Goal: Task Accomplishment & Management: Complete application form

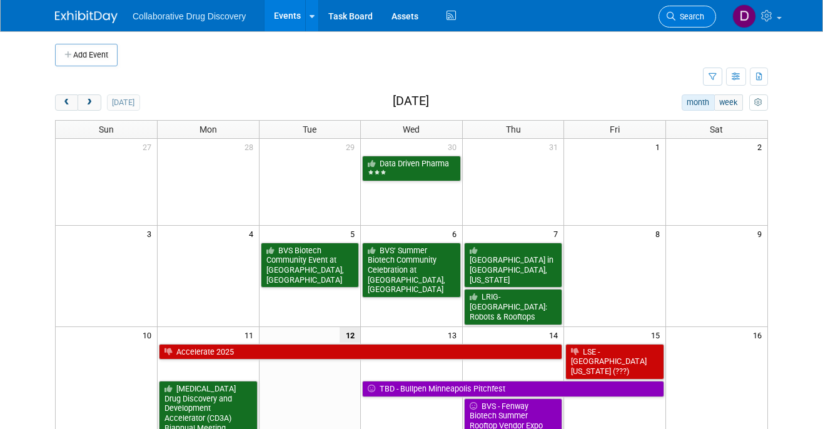
click at [680, 16] on span "Search" at bounding box center [689, 16] width 29 height 9
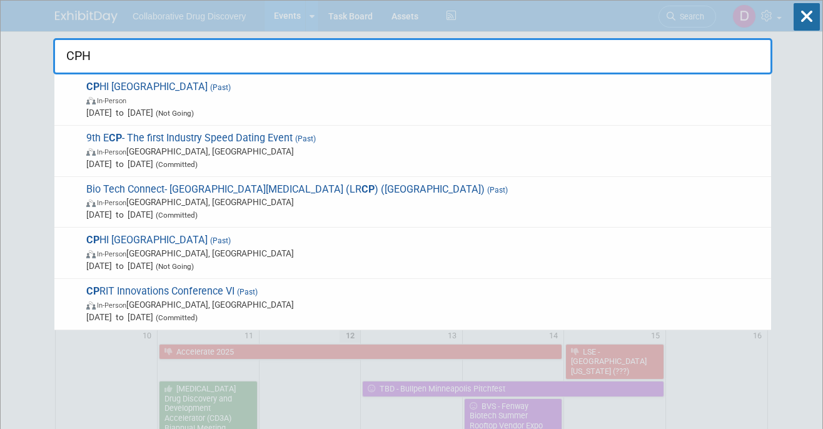
type input "CPHI"
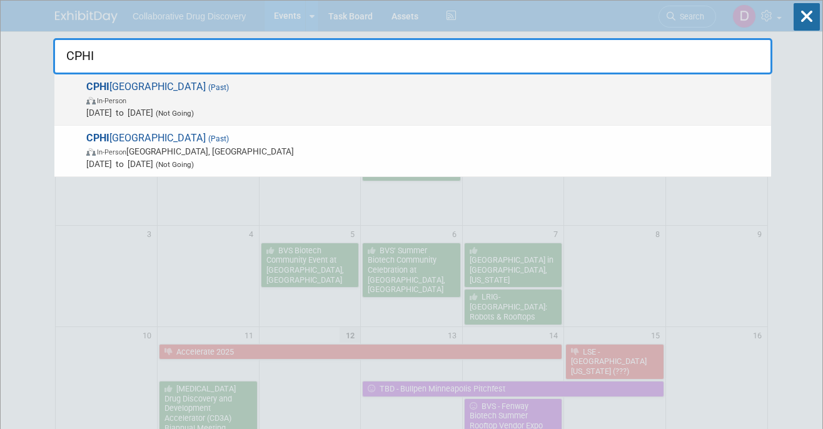
click at [196, 99] on span "In-Person" at bounding box center [425, 100] width 678 height 13
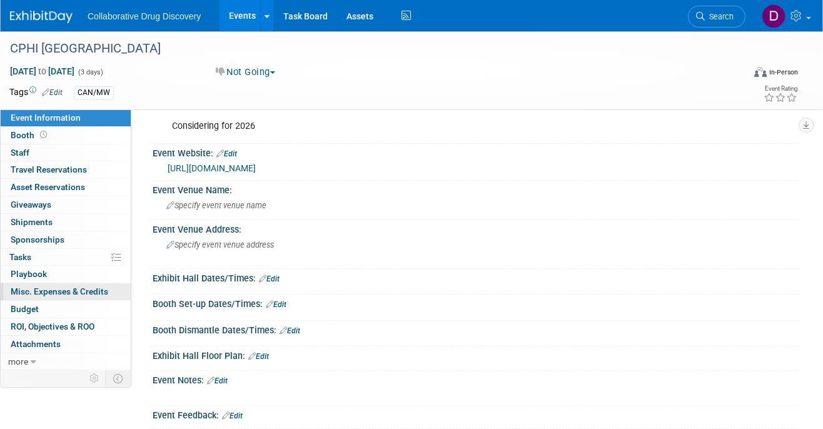
scroll to position [34, 0]
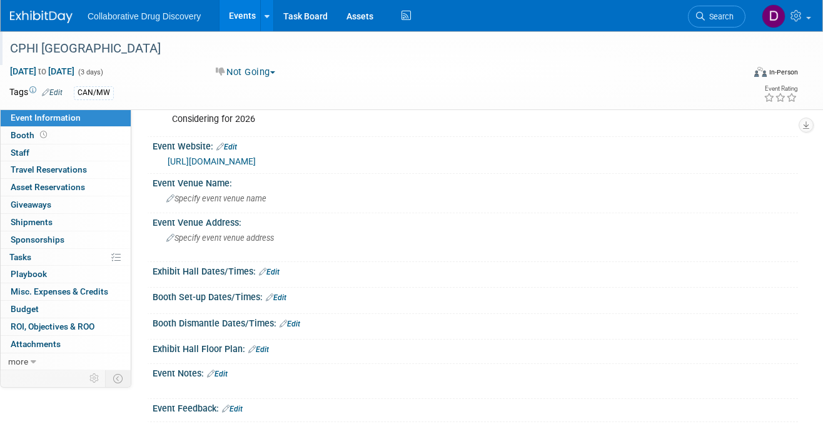
click at [62, 49] on div "CPHI North America" at bounding box center [368, 49] width 724 height 23
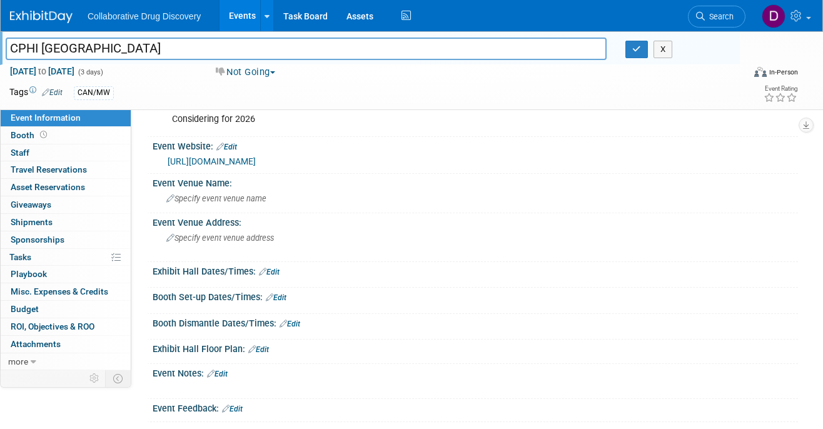
click at [62, 50] on input "CPHI North America" at bounding box center [306, 49] width 601 height 22
click at [43, 19] on img at bounding box center [41, 17] width 63 height 13
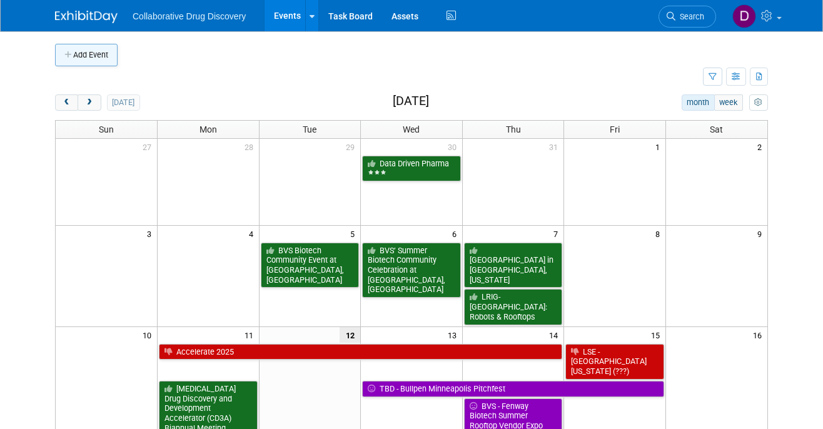
click at [79, 54] on button "Add Event" at bounding box center [86, 55] width 63 height 23
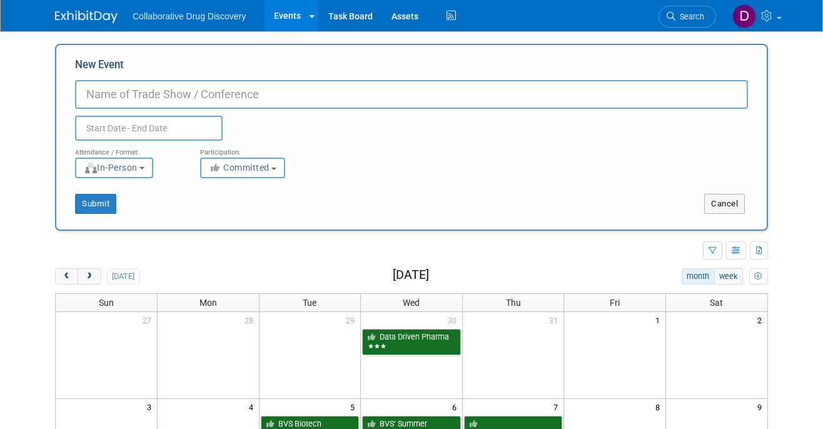
click at [252, 100] on input "New Event" at bounding box center [411, 94] width 673 height 29
click at [224, 86] on input "New Event" at bounding box center [411, 94] width 673 height 29
click at [214, 94] on input "New Event" at bounding box center [411, 94] width 673 height 29
paste input "CPHI [GEOGRAPHIC_DATA]"
type input "CPHI [GEOGRAPHIC_DATA] 2026"
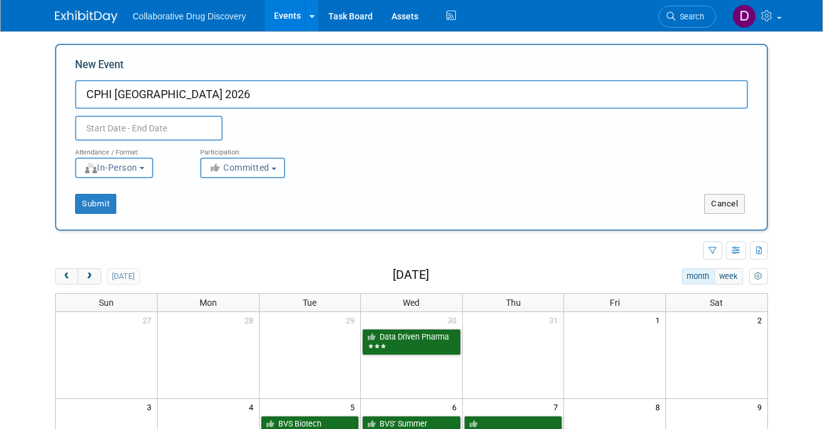
click at [238, 170] on span "Committed" at bounding box center [239, 168] width 61 height 10
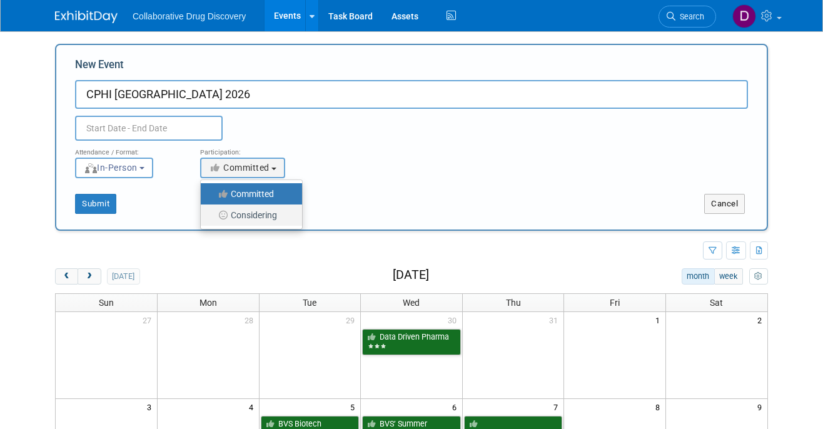
click at [253, 219] on label "Considering" at bounding box center [248, 215] width 83 height 16
click at [212, 219] on input "Considering" at bounding box center [208, 215] width 8 height 8
select select "2"
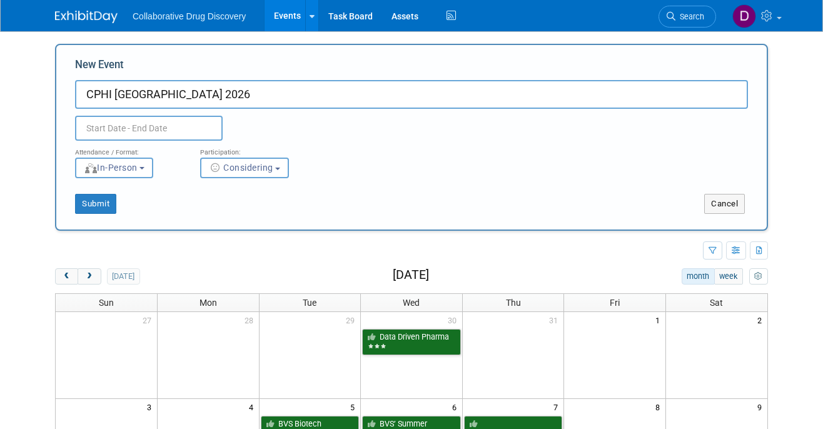
click at [150, 141] on div "Attendance / Format:" at bounding box center [128, 149] width 106 height 16
click at [147, 134] on input "text" at bounding box center [149, 128] width 148 height 25
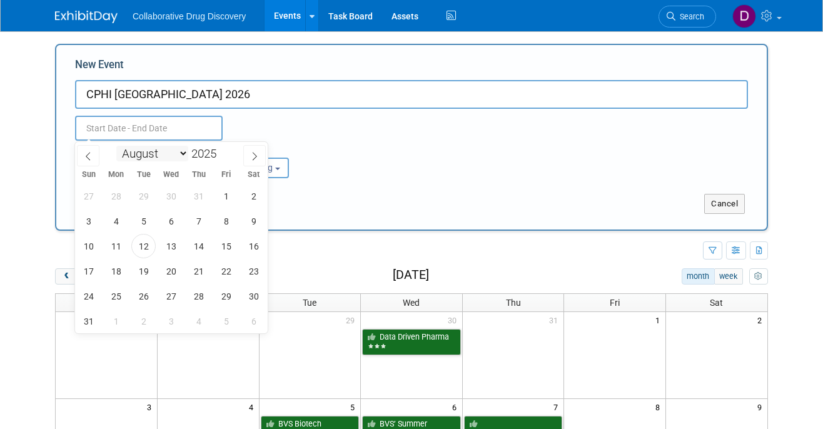
click at [163, 148] on select "January February March April May June July August September October November De…" at bounding box center [152, 154] width 72 height 16
click at [133, 158] on select "January February March April May June July August September October November De…" at bounding box center [152, 154] width 72 height 16
select select "5"
click at [114, 196] on span "2" at bounding box center [116, 196] width 24 height 24
click at [176, 197] on span "4" at bounding box center [171, 196] width 24 height 24
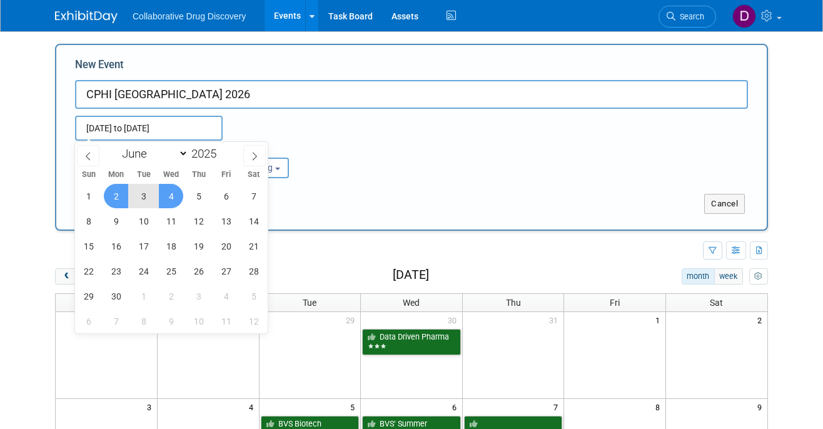
type input "Jun 2, 2025 to Jun 4, 2025"
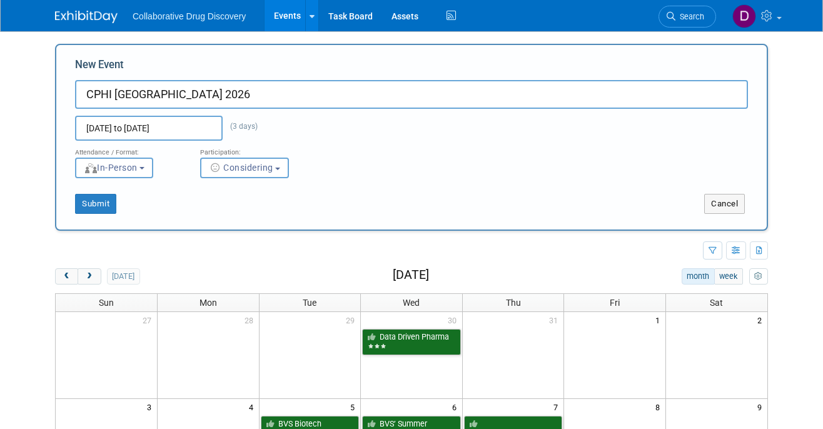
click at [180, 131] on input "Jun 2, 2025 to Jun 4, 2025" at bounding box center [149, 128] width 148 height 25
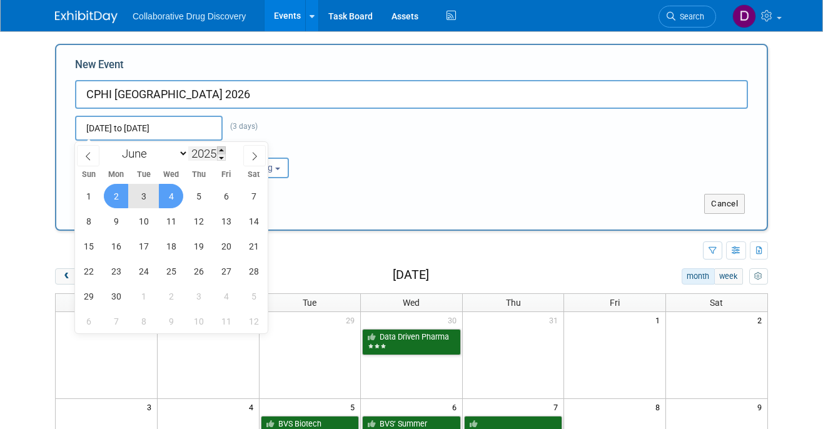
click at [222, 150] on span at bounding box center [221, 150] width 9 height 8
type input "2026"
click at [137, 197] on span "2" at bounding box center [143, 196] width 24 height 24
click at [191, 195] on span "4" at bounding box center [198, 196] width 24 height 24
type input "Jun 2, 2026 to Jun 4, 2026"
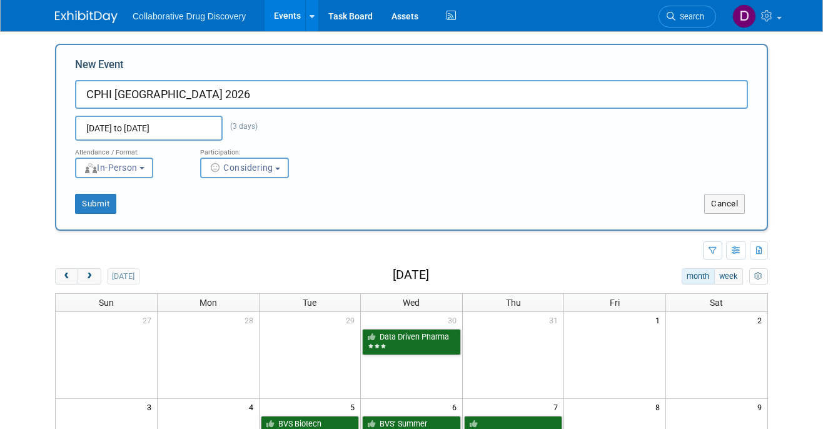
click at [365, 177] on div "Attendance / Format: <img src="https://www.exhibitday.com/Images/Format-InPerso…" at bounding box center [411, 160] width 691 height 38
click at [88, 208] on button "Submit" at bounding box center [95, 204] width 41 height 20
type input "CPHI [GEOGRAPHIC_DATA] 2026"
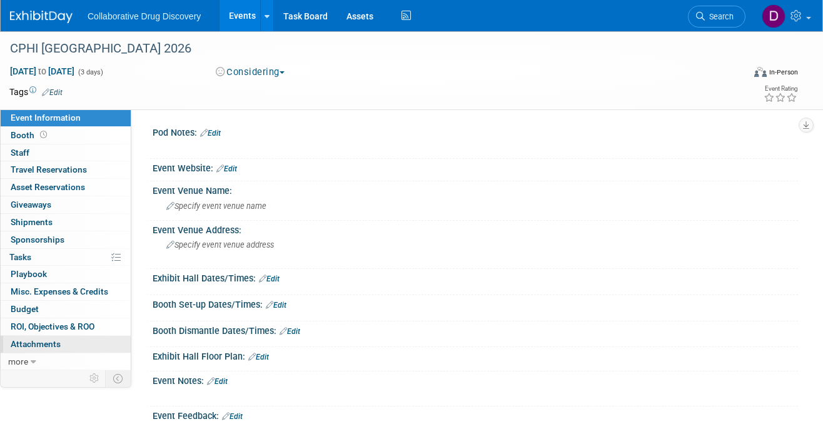
click at [42, 339] on span "Attachments 0" at bounding box center [36, 344] width 50 height 10
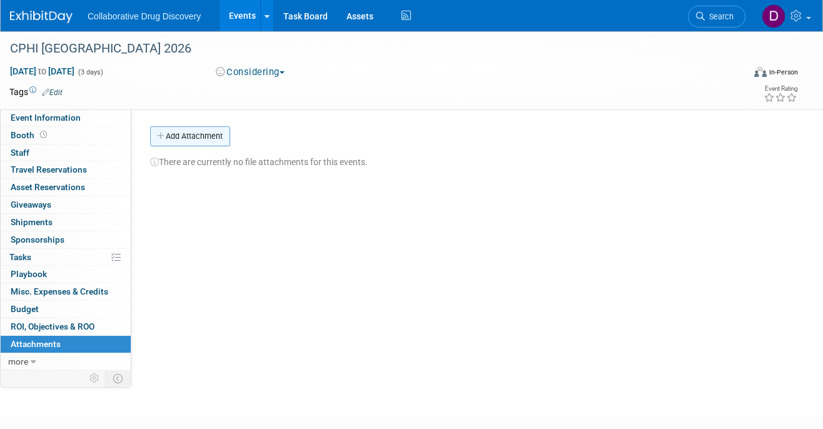
click at [201, 133] on button "Add Attachment" at bounding box center [190, 136] width 80 height 20
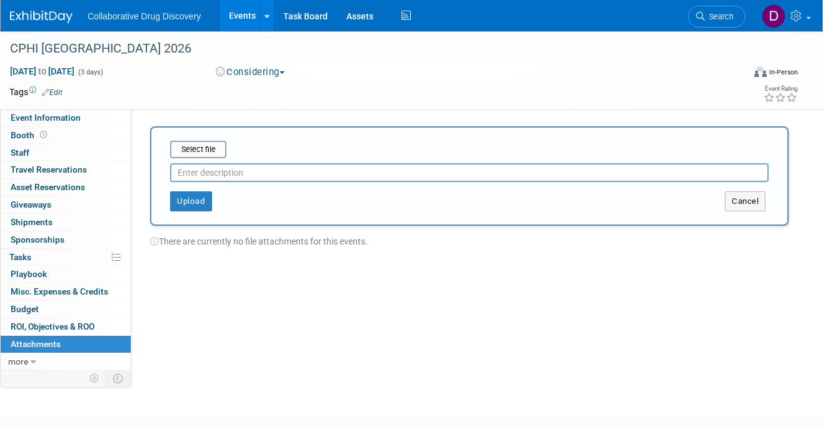
click at [195, 159] on div at bounding box center [469, 170] width 598 height 24
click at [196, 153] on input "file" at bounding box center [150, 149] width 149 height 15
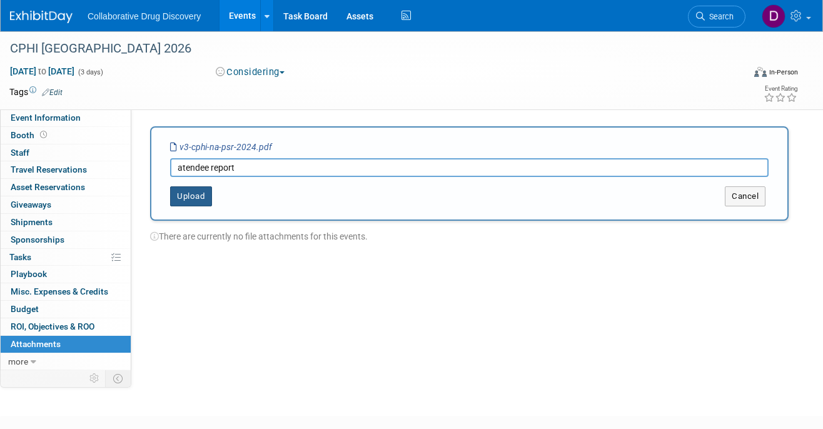
type input "atendee report"
click at [200, 199] on button "Upload" at bounding box center [191, 196] width 42 height 20
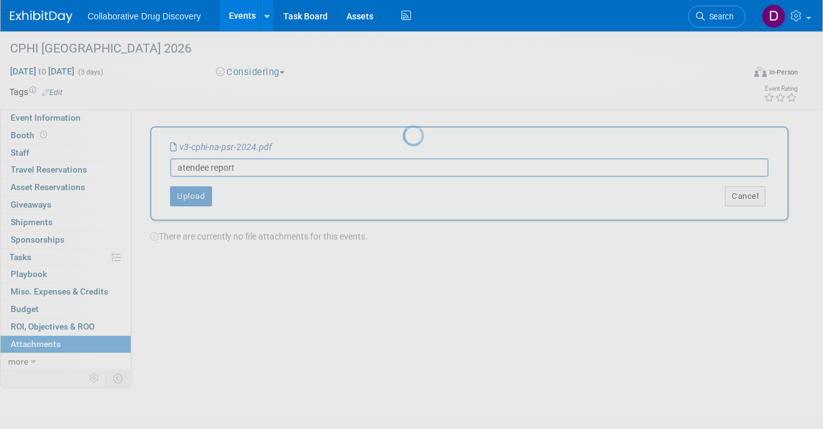
click at [403, 92] on div at bounding box center [412, 214] width 18 height 429
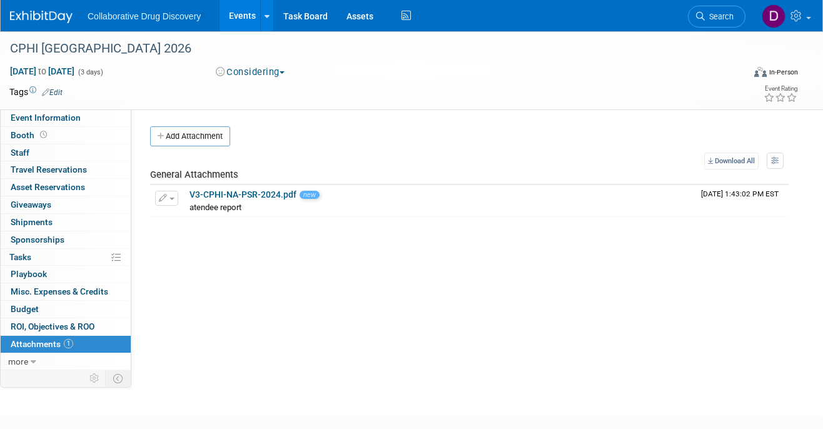
click at [58, 91] on link "Edit" at bounding box center [52, 92] width 21 height 9
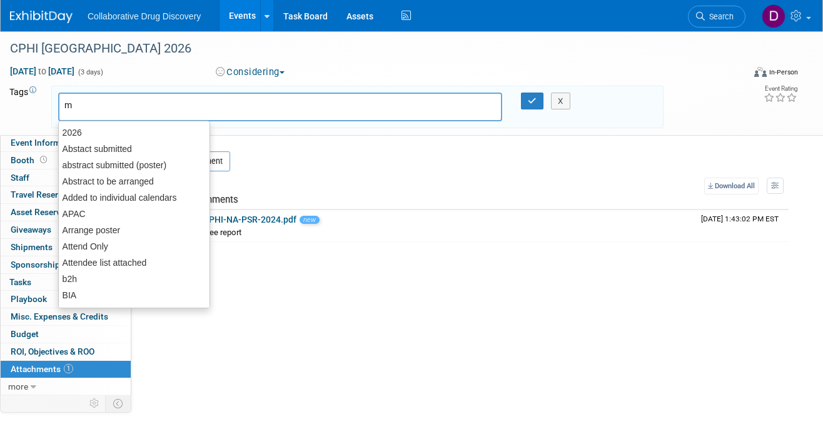
type input "mw"
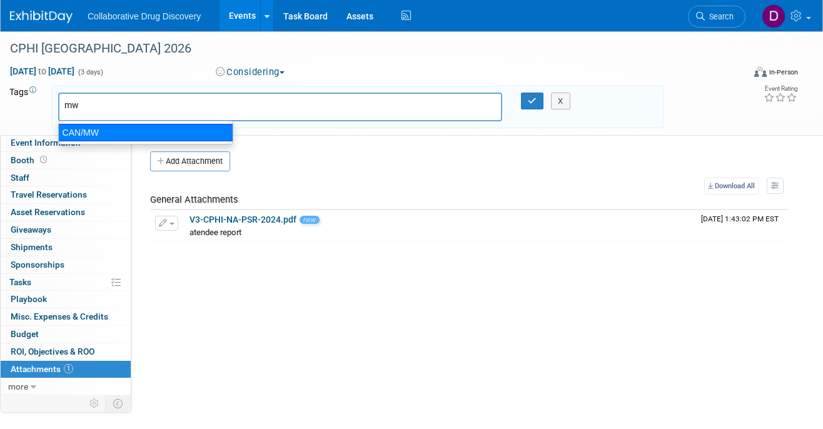
click at [107, 129] on div "CAN/MW" at bounding box center [145, 133] width 175 height 18
type input "CAN/MW"
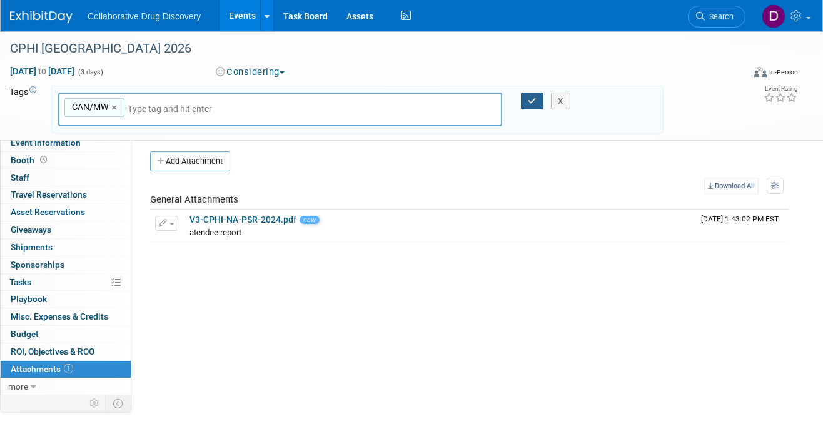
click at [533, 96] on button "button" at bounding box center [532, 102] width 23 height 18
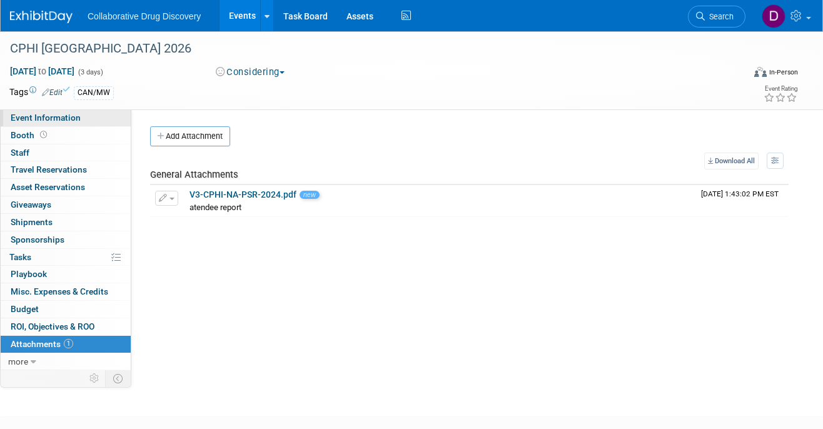
click at [77, 118] on span "Event Information" at bounding box center [46, 118] width 70 height 10
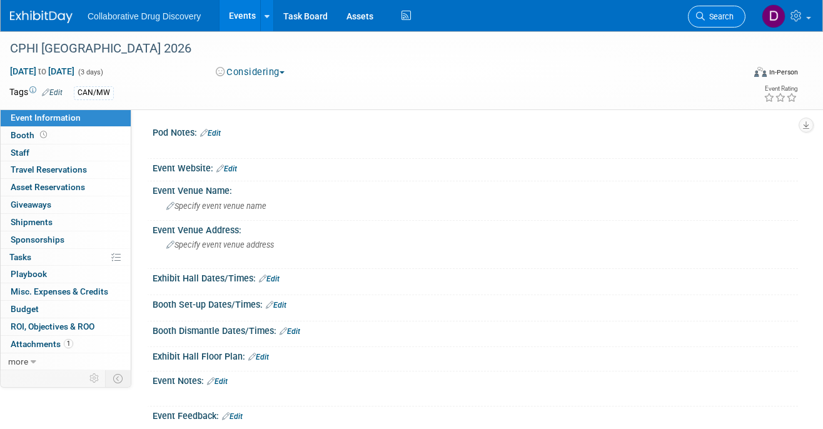
click at [726, 10] on link "Search" at bounding box center [717, 17] width 58 height 22
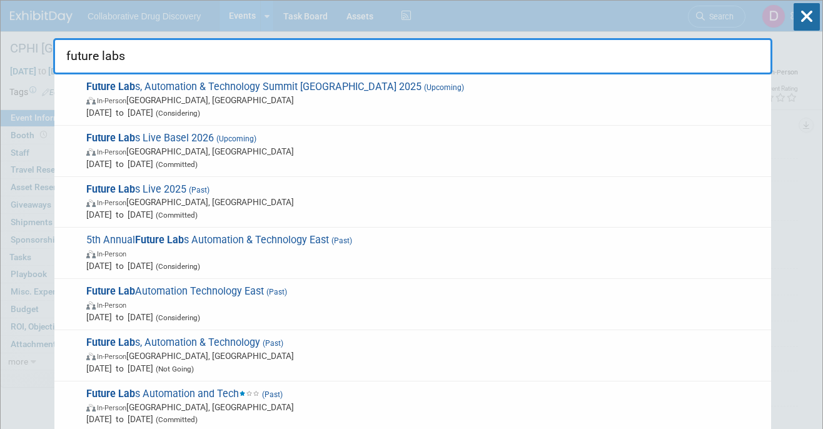
type input "future labs"
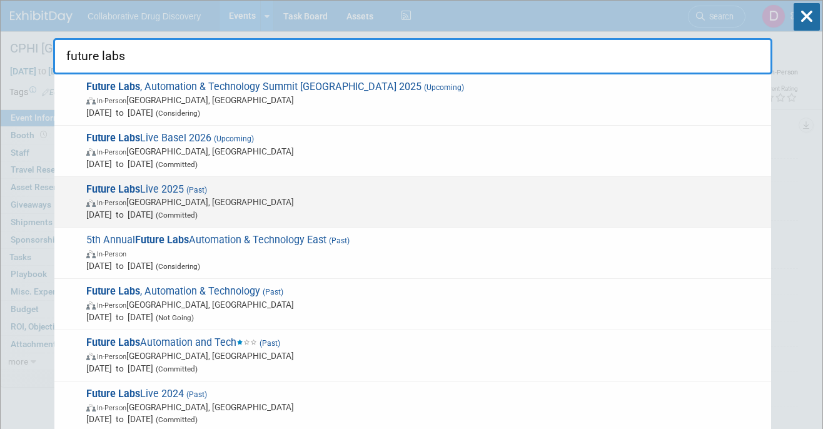
click at [297, 211] on span "May 27, 2025 to May 28, 2025 (Committed)" at bounding box center [425, 214] width 678 height 13
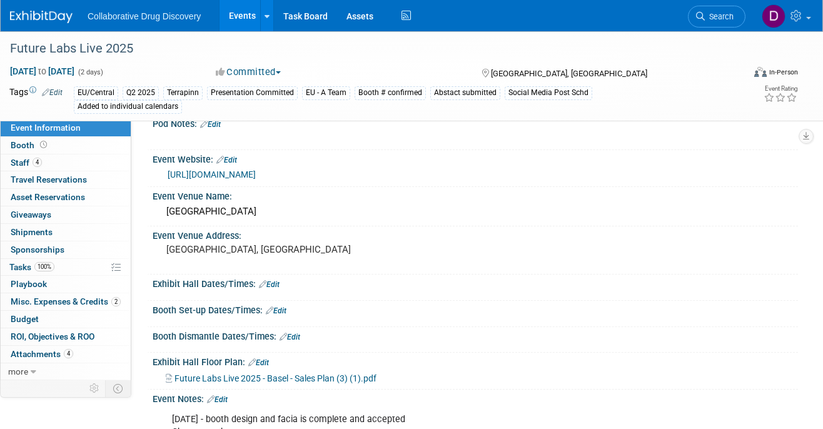
scroll to position [150, 0]
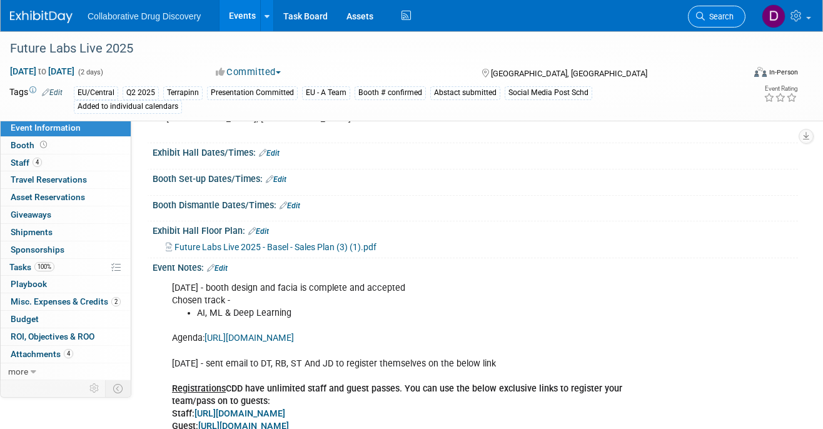
click at [709, 21] on span "Search" at bounding box center [718, 16] width 29 height 9
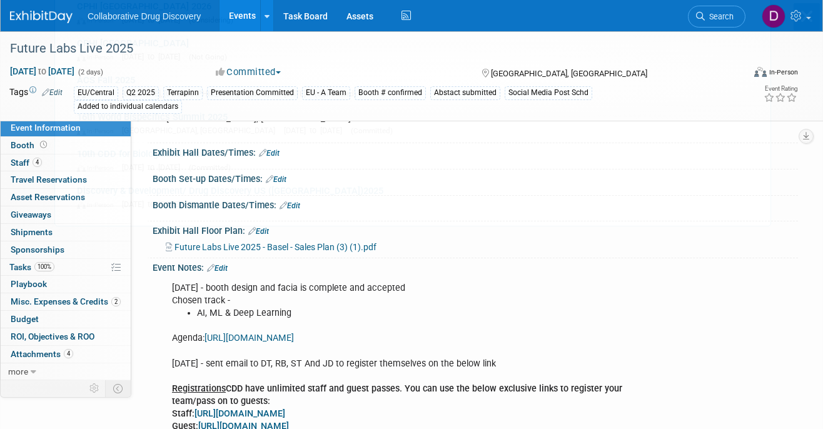
scroll to position [0, 0]
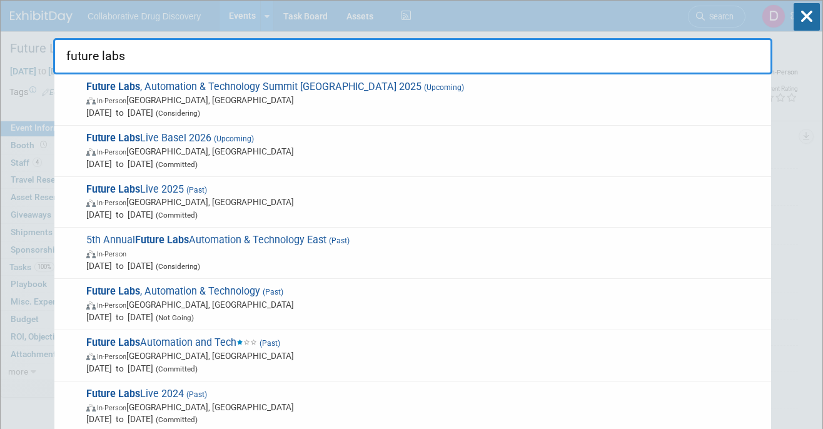
type input "future labs"
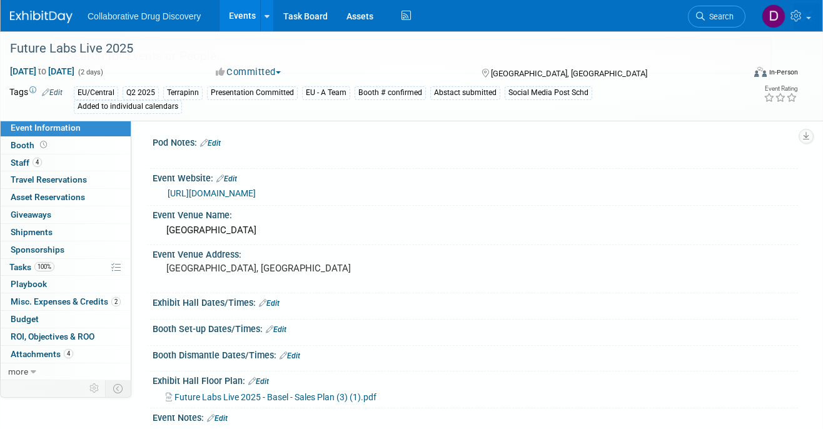
click at [33, 16] on img at bounding box center [41, 17] width 63 height 13
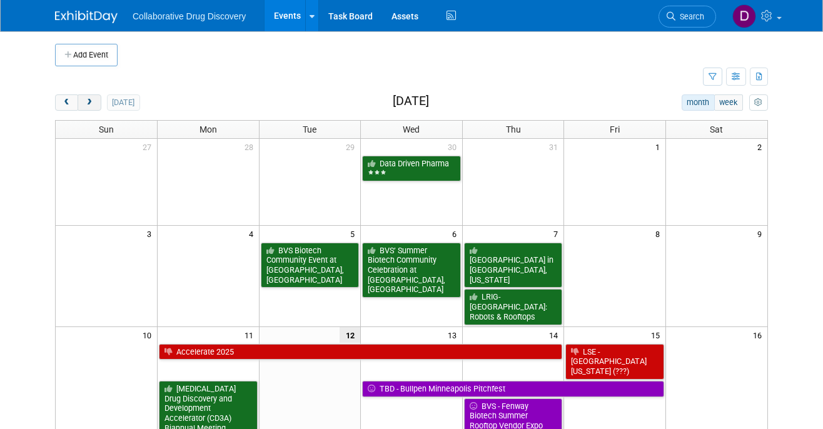
click at [91, 99] on span "next" at bounding box center [88, 103] width 9 height 8
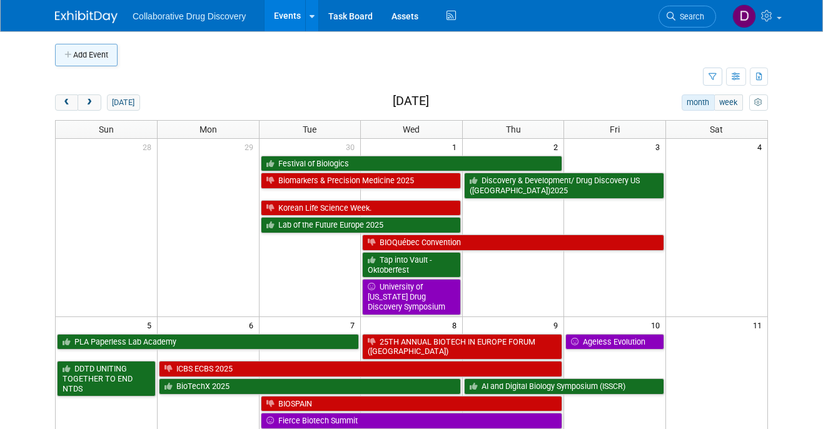
click at [89, 53] on button "Add Event" at bounding box center [86, 55] width 63 height 23
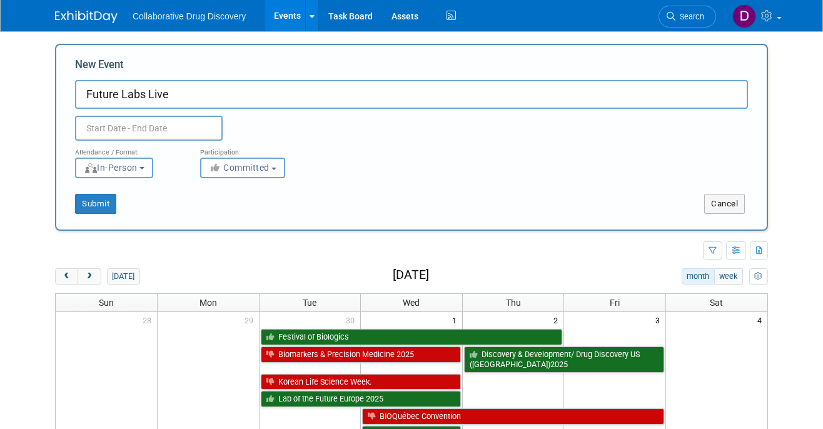
type input "Future Labs Live"
click at [138, 121] on input "text" at bounding box center [149, 128] width 148 height 25
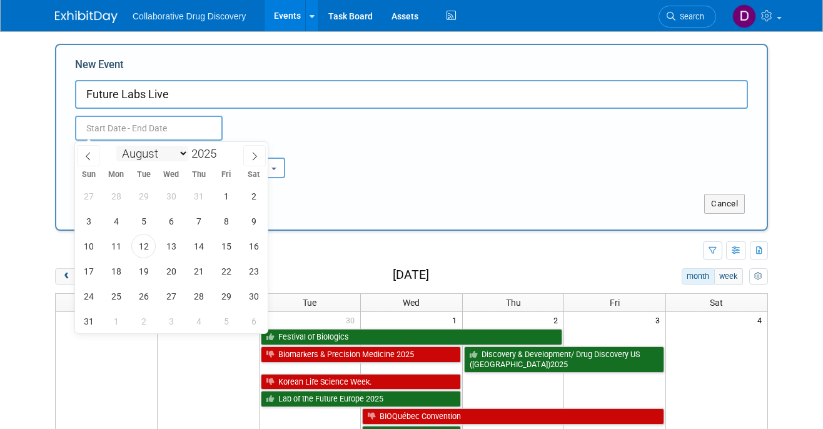
click at [147, 153] on select "January February March April May June July August September October November De…" at bounding box center [152, 154] width 72 height 16
select select "9"
click at [177, 249] on span "15" at bounding box center [171, 246] width 24 height 24
click at [198, 246] on span "16" at bounding box center [198, 246] width 24 height 24
type input "Oct 15, 2025 to Oct 16, 2025"
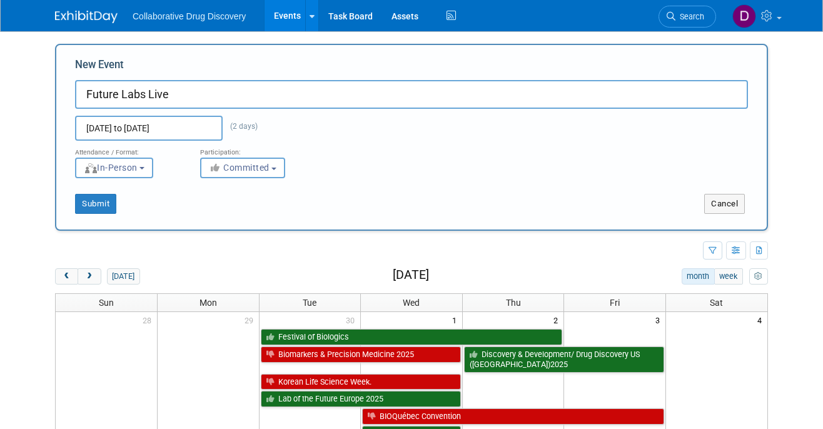
click at [402, 160] on div "Attendance / Format: <img src="https://www.exhibitday.com/Images/Format-InPerso…" at bounding box center [411, 160] width 691 height 38
click at [229, 164] on span "Committed" at bounding box center [239, 168] width 61 height 10
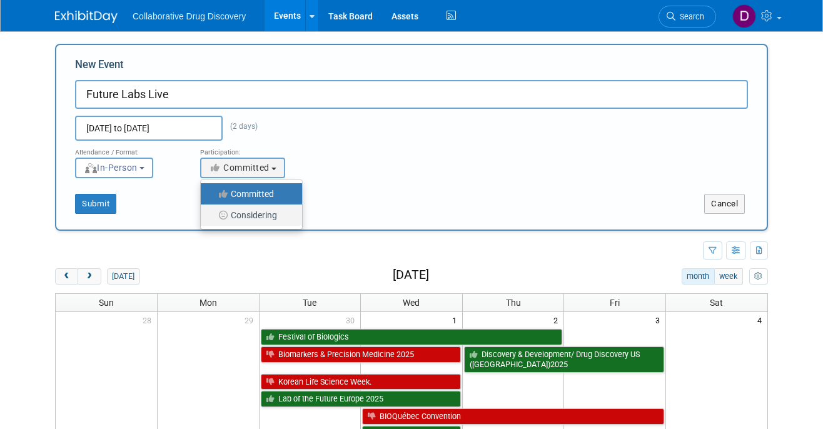
click at [239, 212] on label "Considering" at bounding box center [248, 215] width 83 height 16
click at [212, 212] on input "Considering" at bounding box center [208, 215] width 8 height 8
select select "2"
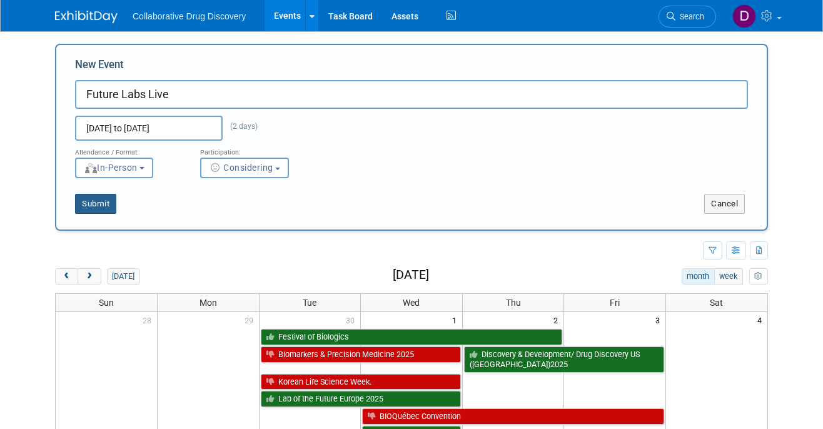
click at [106, 202] on button "Submit" at bounding box center [95, 204] width 41 height 20
type input "Future Labs Live"
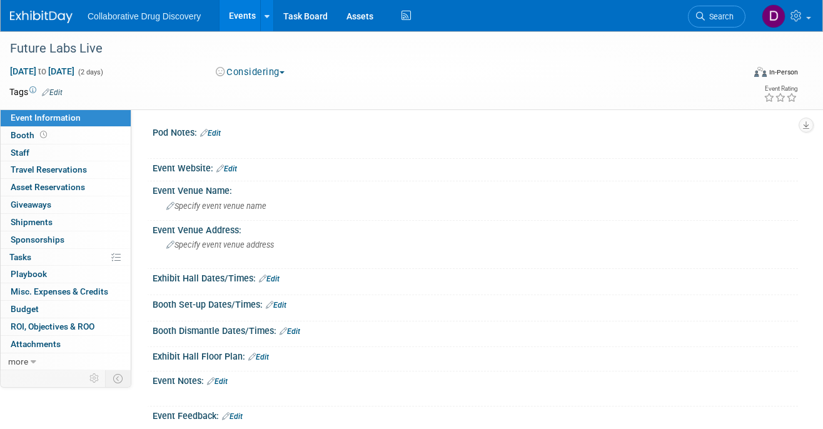
click at [48, 90] on icon at bounding box center [46, 92] width 8 height 8
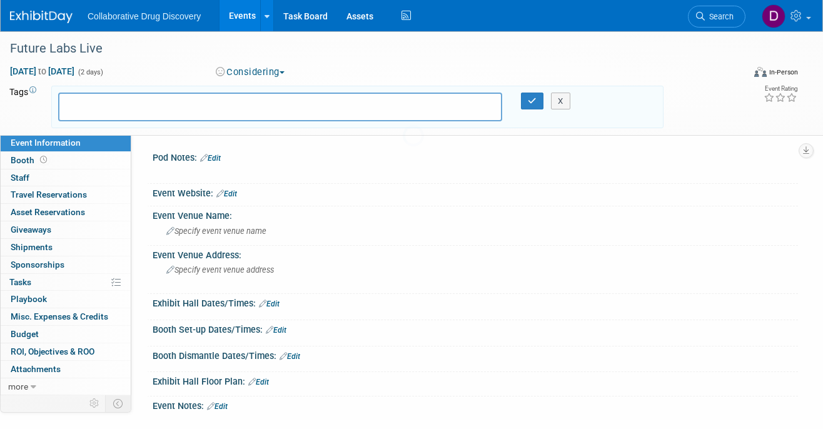
click at [56, 88] on div "X" at bounding box center [357, 107] width 612 height 43
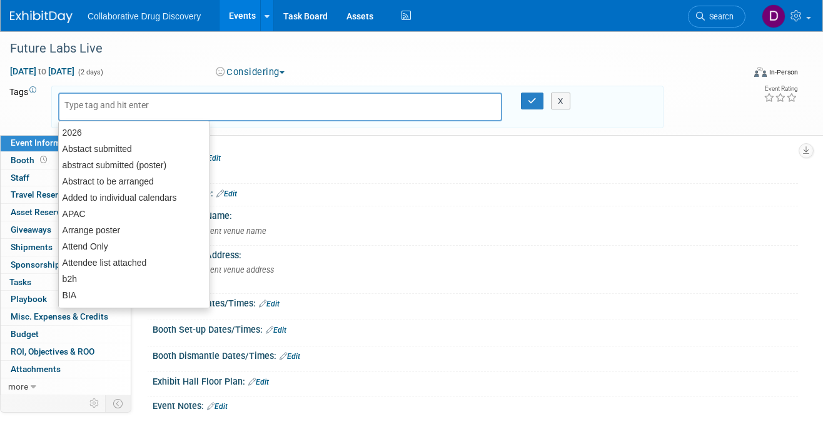
click at [73, 101] on input "text" at bounding box center [114, 105] width 100 height 13
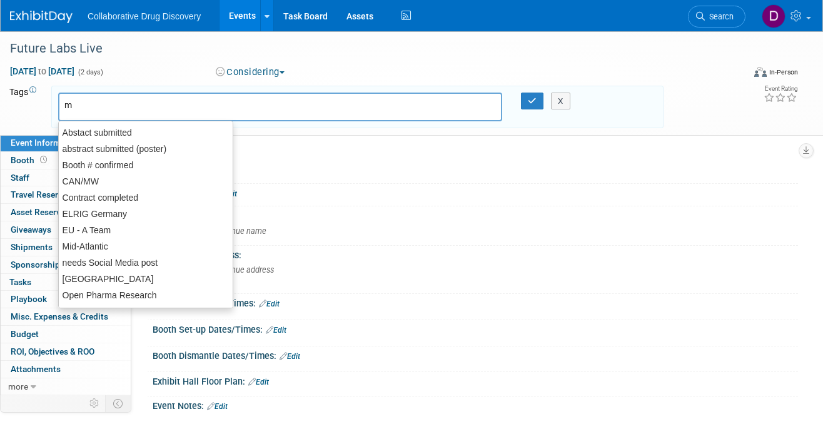
type input "mw"
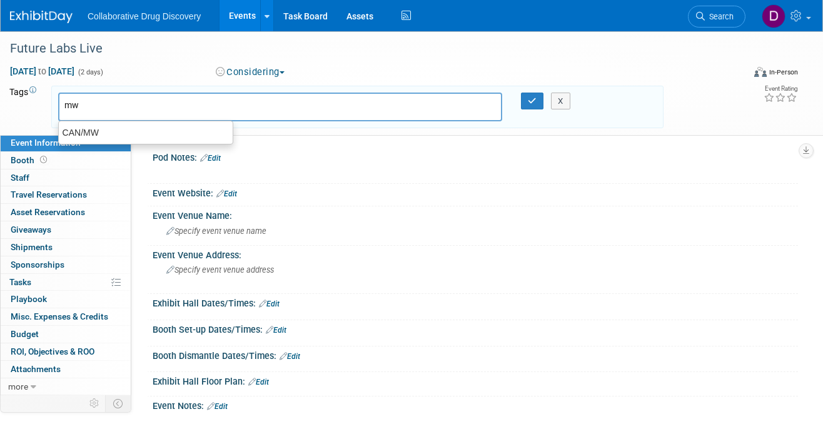
click at [88, 122] on ul "CAN/MW" at bounding box center [145, 133] width 175 height 24
click at [83, 133] on div "CAN/MW" at bounding box center [145, 133] width 175 height 18
type input "CAN/MW"
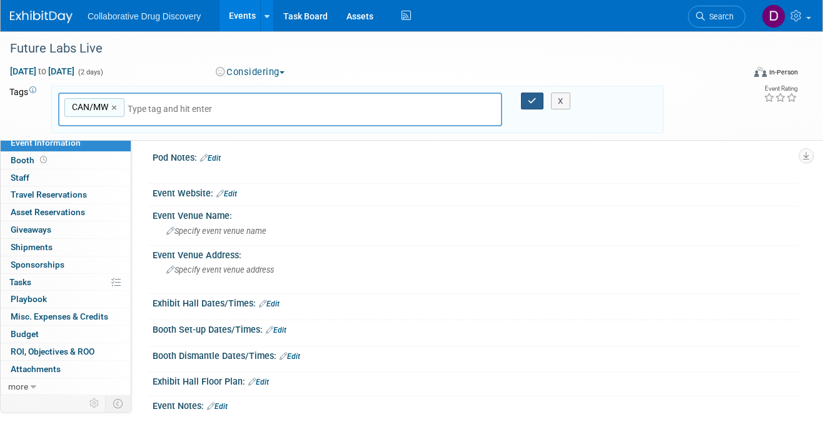
click at [531, 99] on icon "button" at bounding box center [532, 101] width 9 height 8
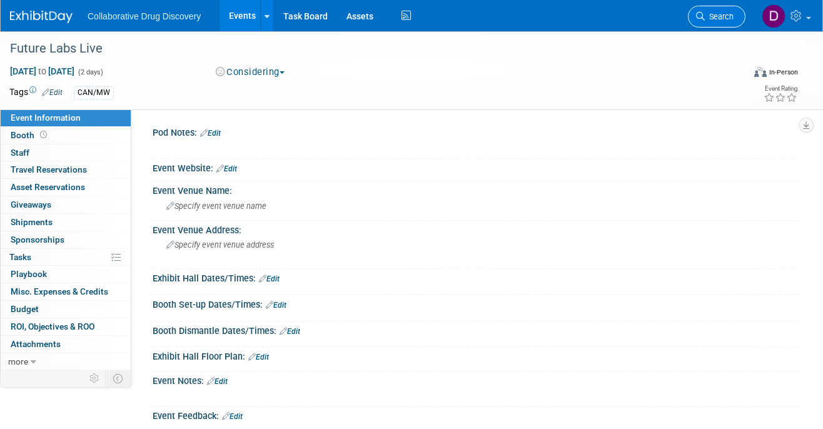
click at [718, 26] on link "Search" at bounding box center [717, 17] width 58 height 22
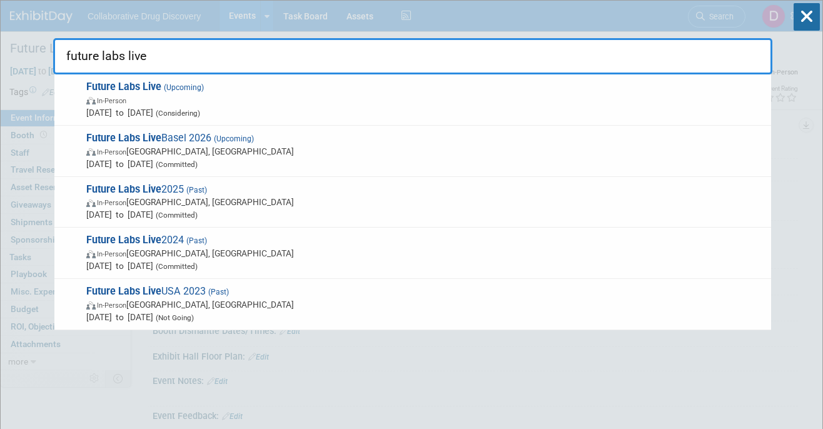
type input "future labs live"
